Goal: Transaction & Acquisition: Subscribe to service/newsletter

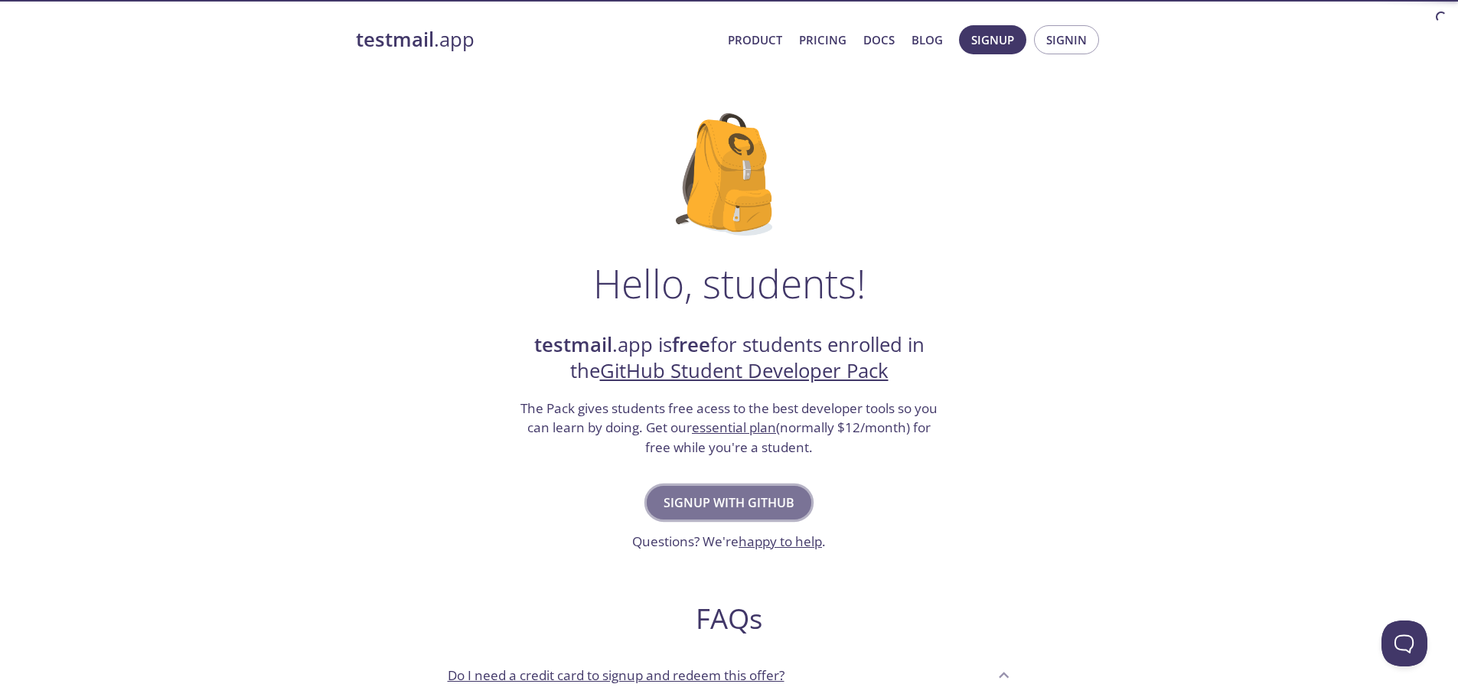
click at [741, 496] on span "Signup with GitHub" at bounding box center [729, 502] width 131 height 21
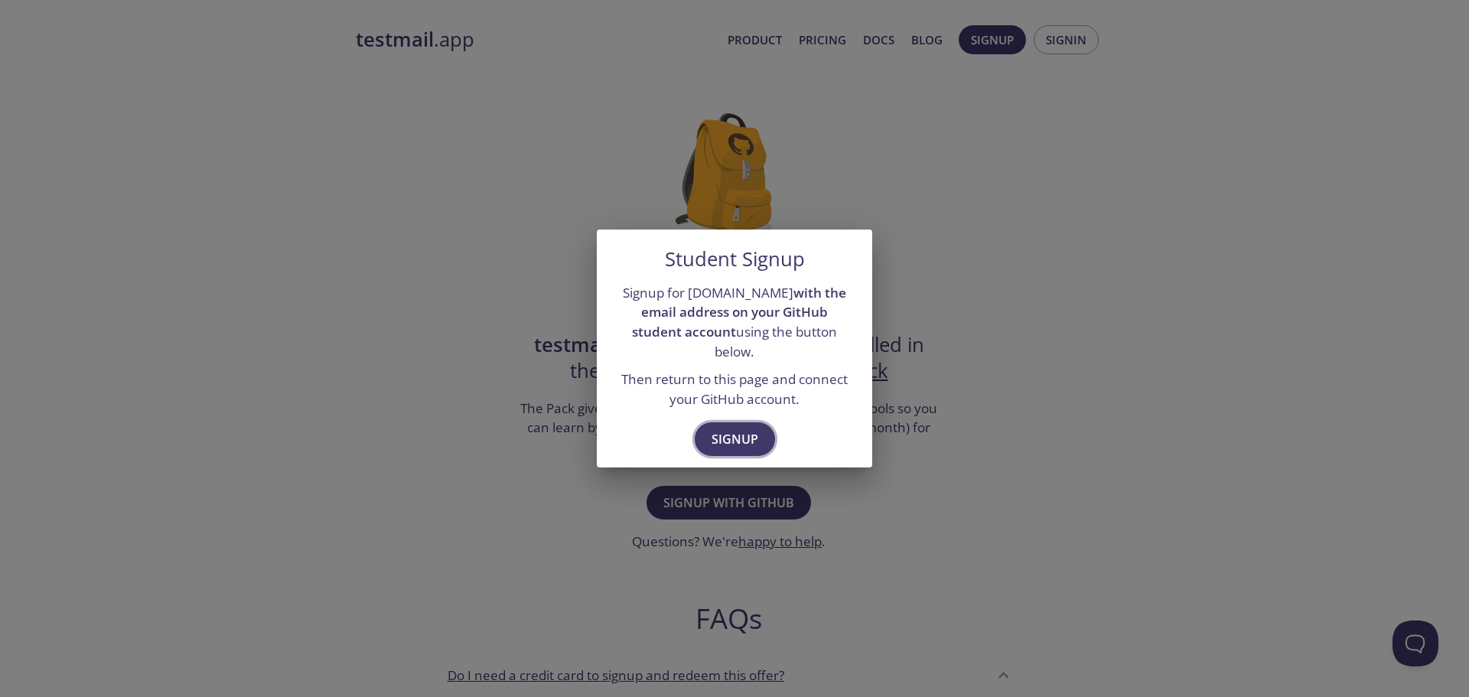
click at [748, 432] on span "Signup" at bounding box center [735, 439] width 47 height 21
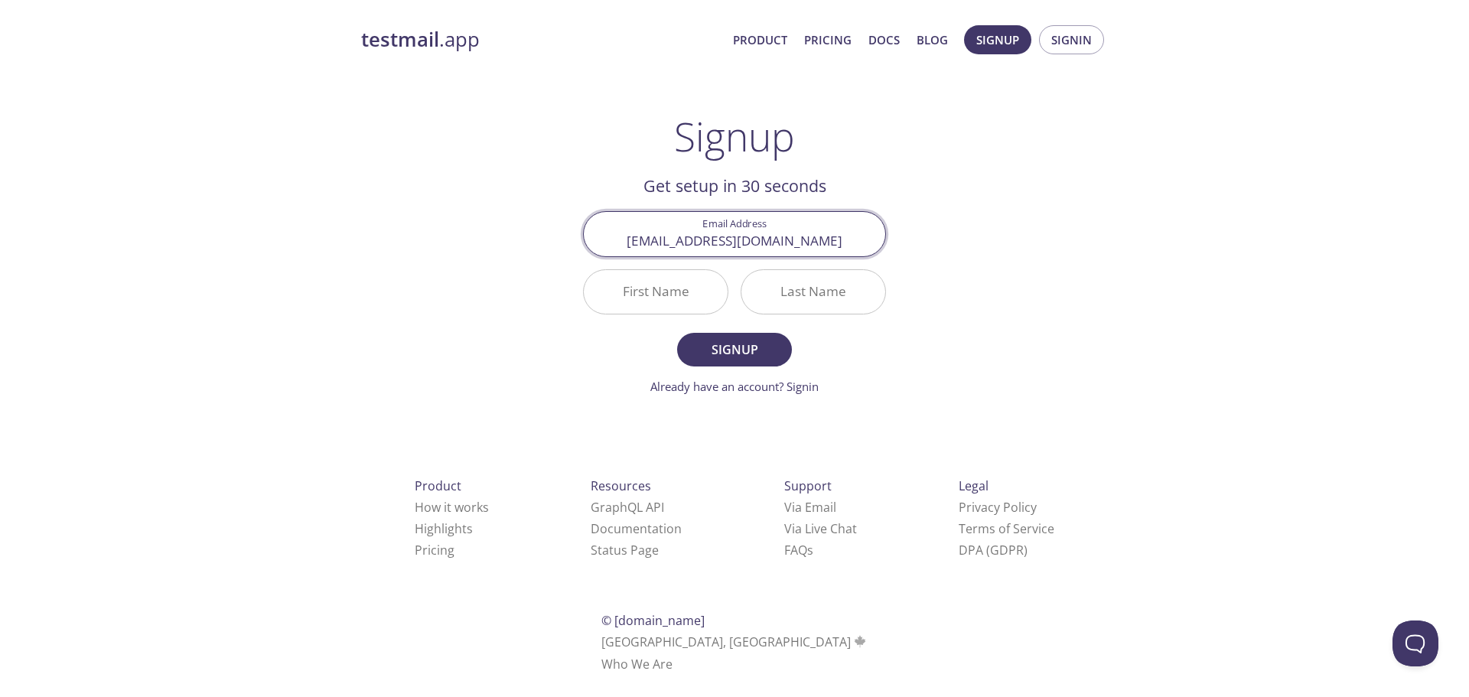
type input "[EMAIL_ADDRESS][DOMAIN_NAME]"
click at [691, 298] on input "First Name" at bounding box center [656, 292] width 144 height 44
type input "Artem"
click at [840, 296] on input "Last Name" at bounding box center [814, 292] width 144 height 44
type input "Litvintsev"
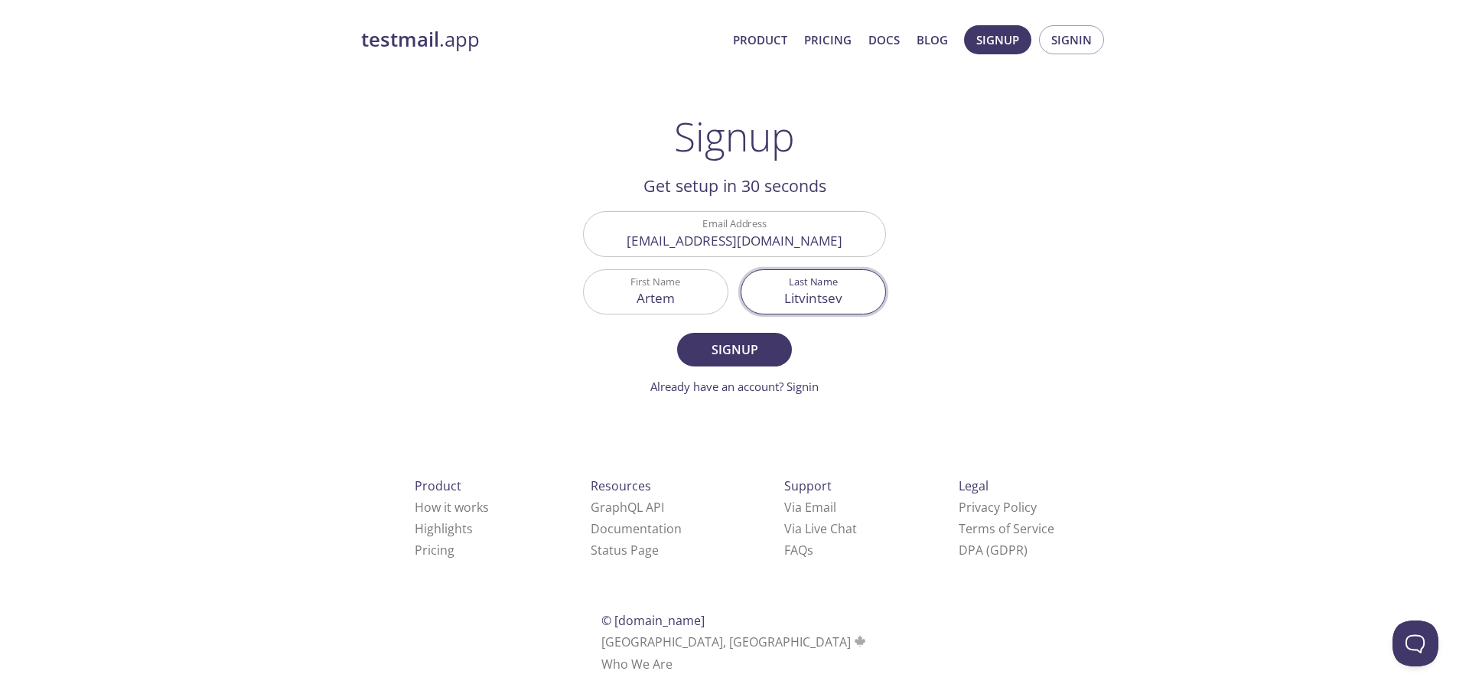
click at [677, 333] on button "Signup" at bounding box center [734, 350] width 115 height 34
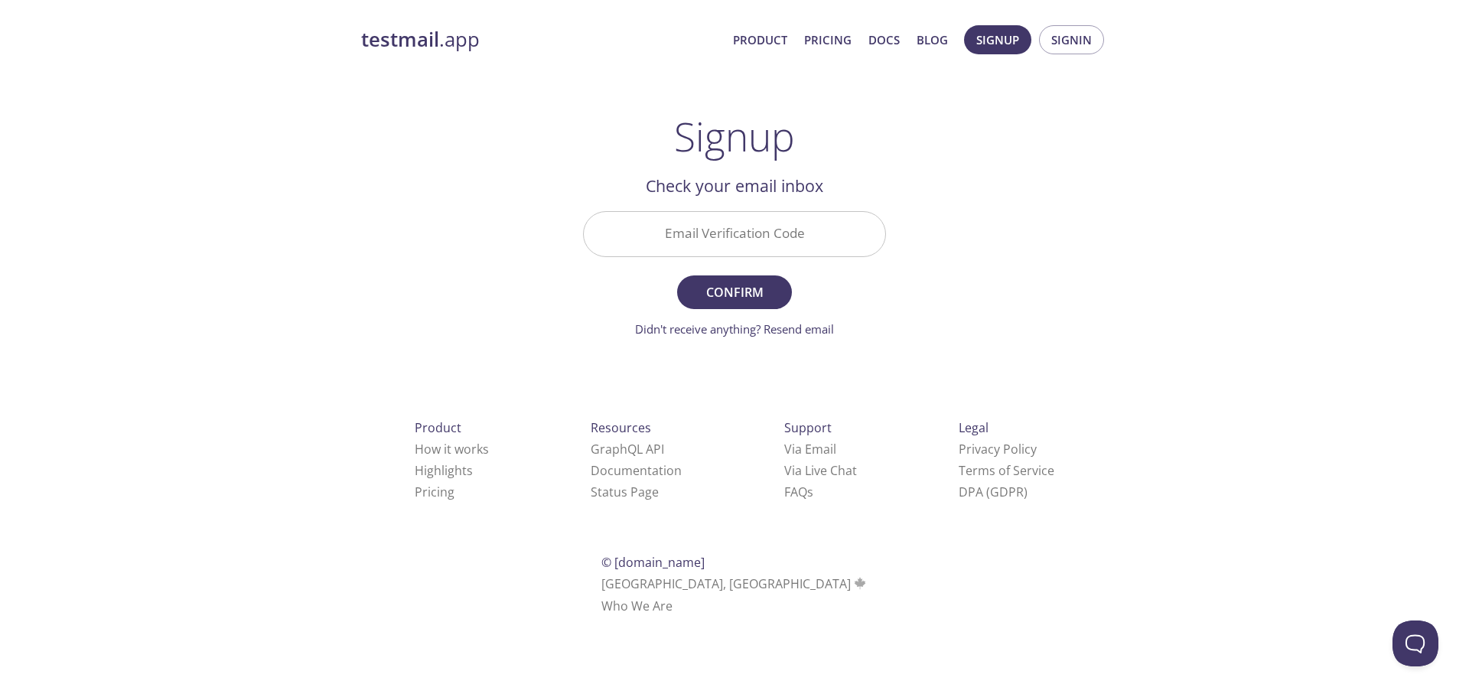
click at [804, 242] on input "Email Verification Code" at bounding box center [735, 234] width 302 height 44
paste input "9BMPXH3"
type input "9BMPXH3"
drag, startPoint x: 716, startPoint y: 297, endPoint x: 703, endPoint y: 263, distance: 36.1
click at [716, 297] on span "Confirm" at bounding box center [734, 292] width 81 height 21
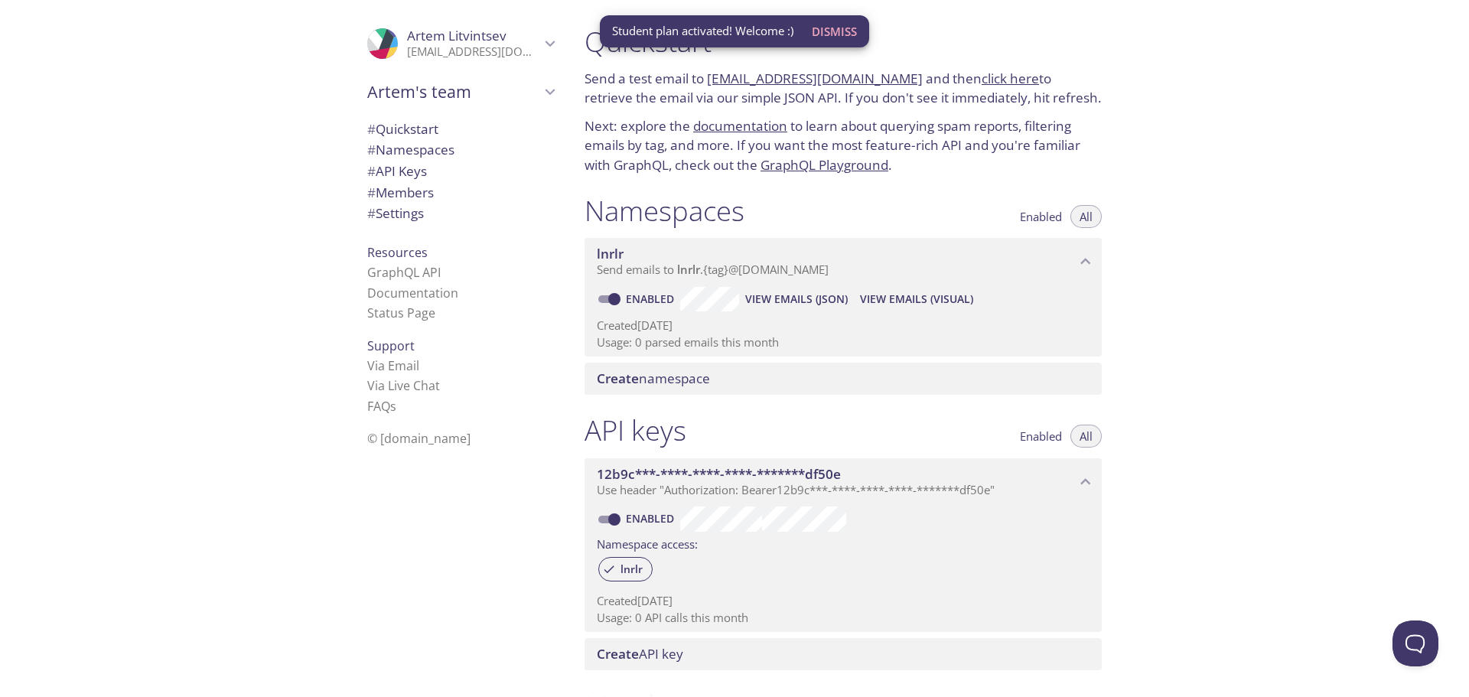
click at [1384, 354] on div "Quickstart Send a test email to lnrlr.test@inbox.testmail.app and then click he…" at bounding box center [1020, 348] width 897 height 697
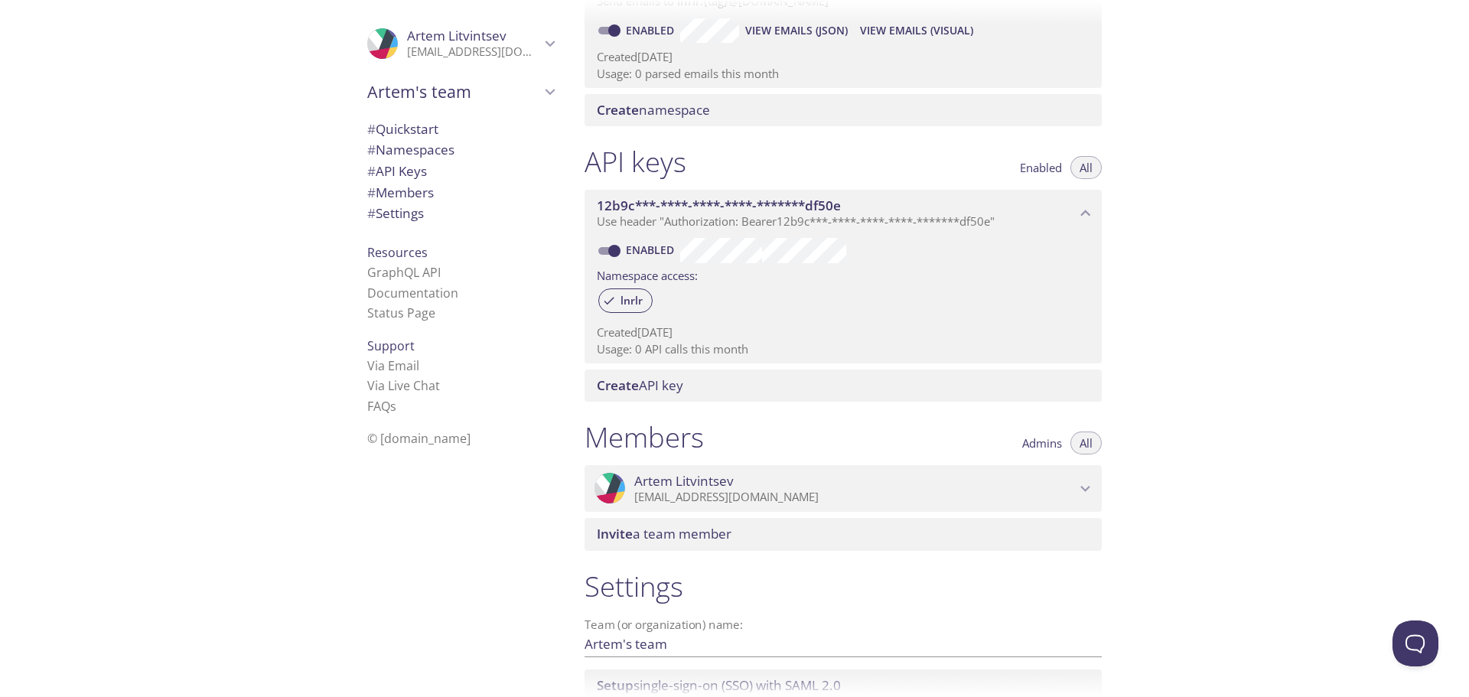
scroll to position [306, 0]
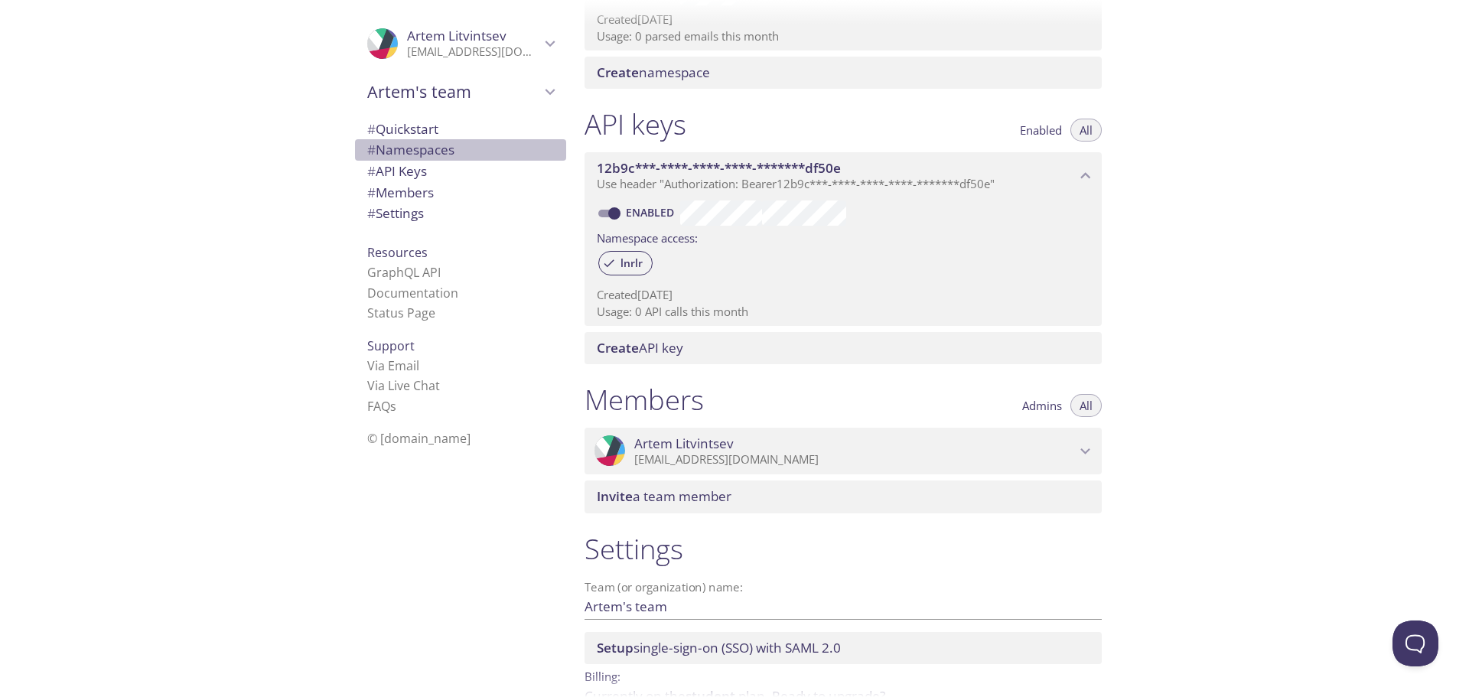
click at [442, 143] on span "# Namespaces" at bounding box center [410, 150] width 87 height 18
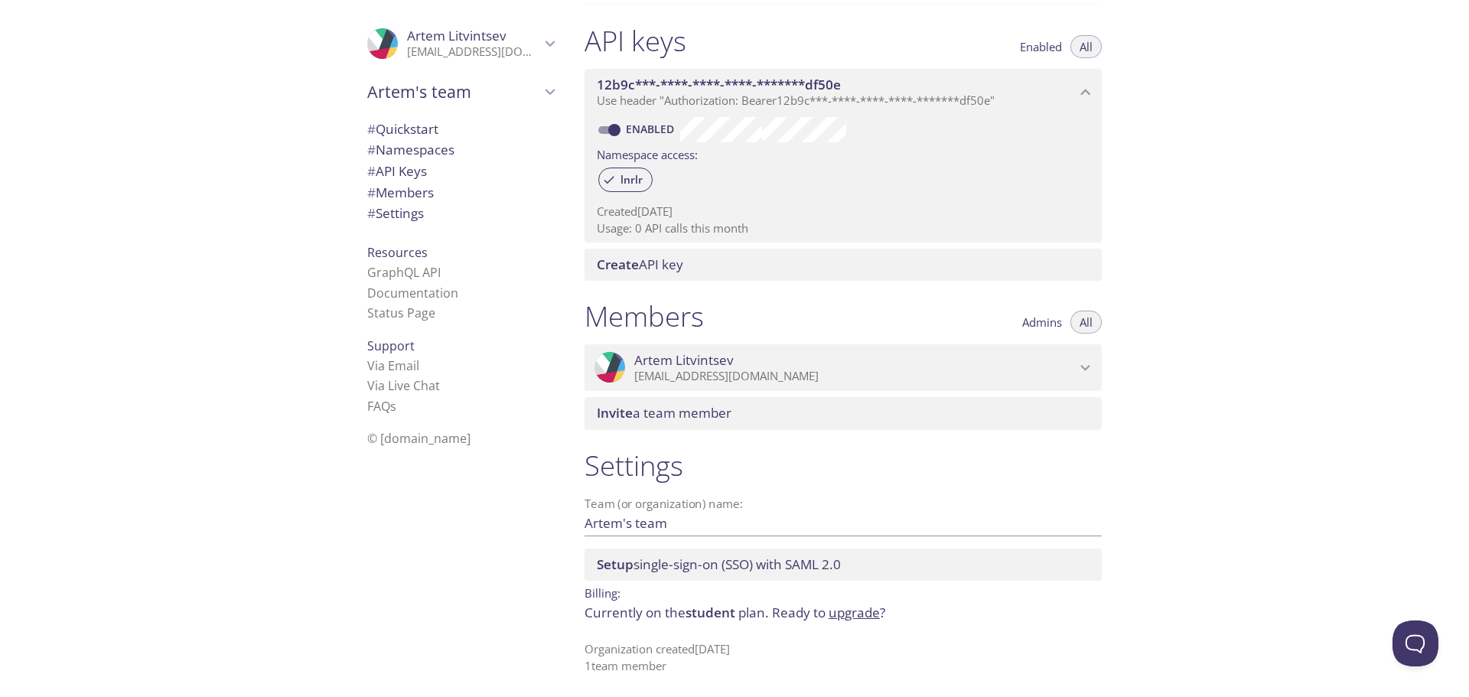
scroll to position [391, 0]
click at [709, 553] on div "Setup single-sign-on (SSO) with SAML 2.0" at bounding box center [843, 563] width 517 height 32
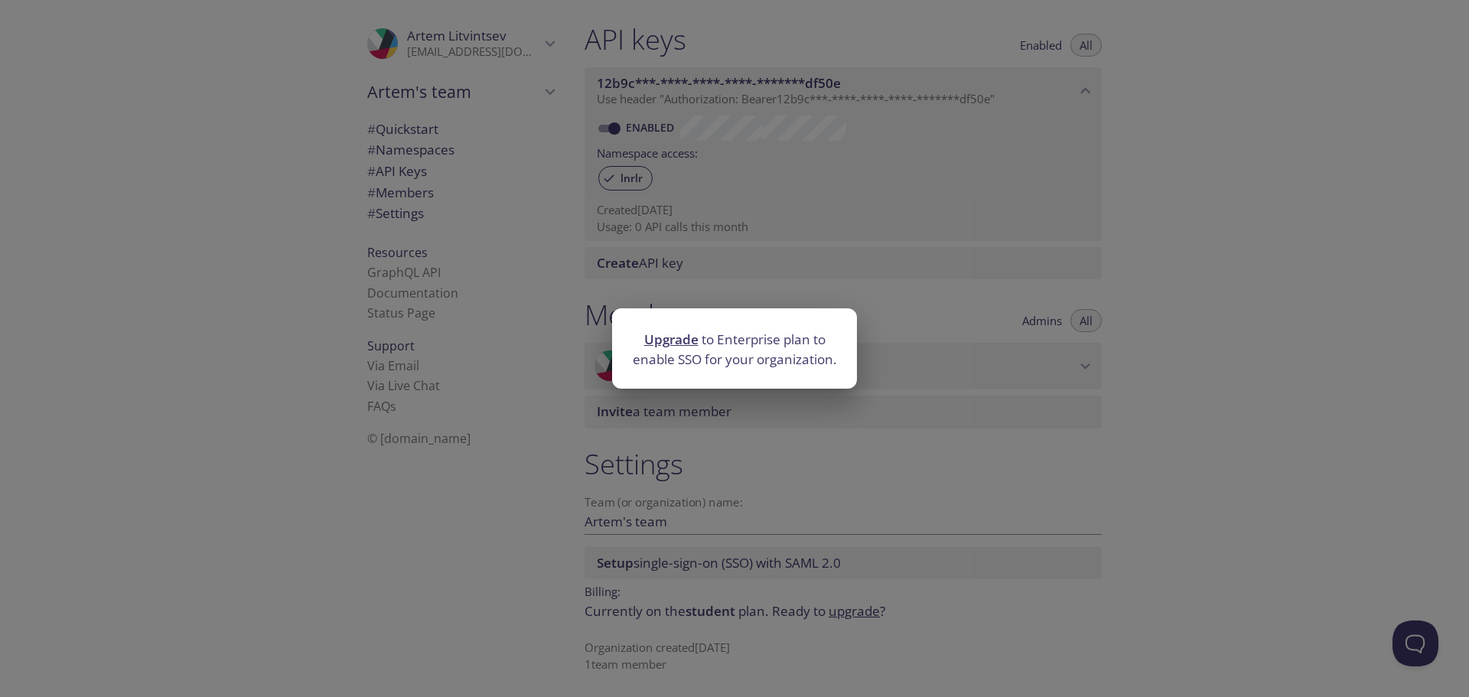
click at [735, 465] on div "Upgrade to Enterprise plan to enable SSO for your organization." at bounding box center [734, 348] width 1469 height 697
